Goal: Information Seeking & Learning: Find specific page/section

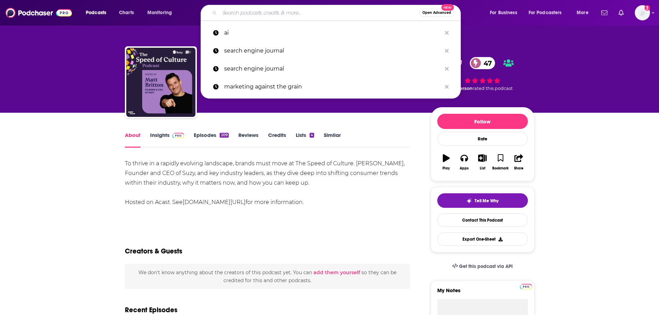
click at [359, 11] on input "Search podcasts, credits, & more..." at bounding box center [320, 12] width 200 height 11
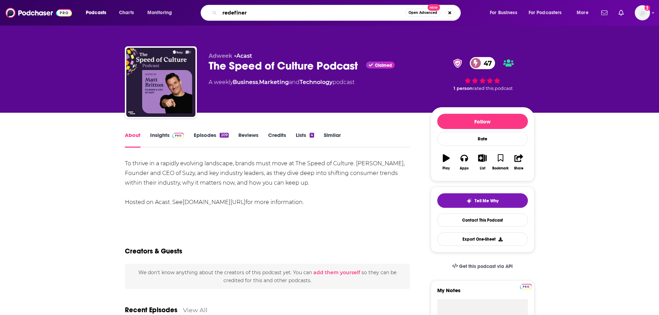
type input "redefiners"
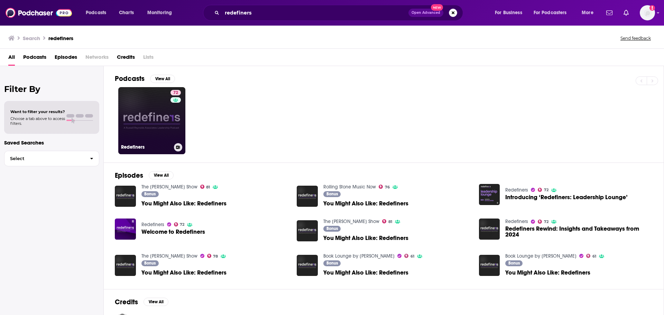
click at [158, 110] on link "72 Redefiners" at bounding box center [151, 120] width 67 height 67
